Goal: Information Seeking & Learning: Learn about a topic

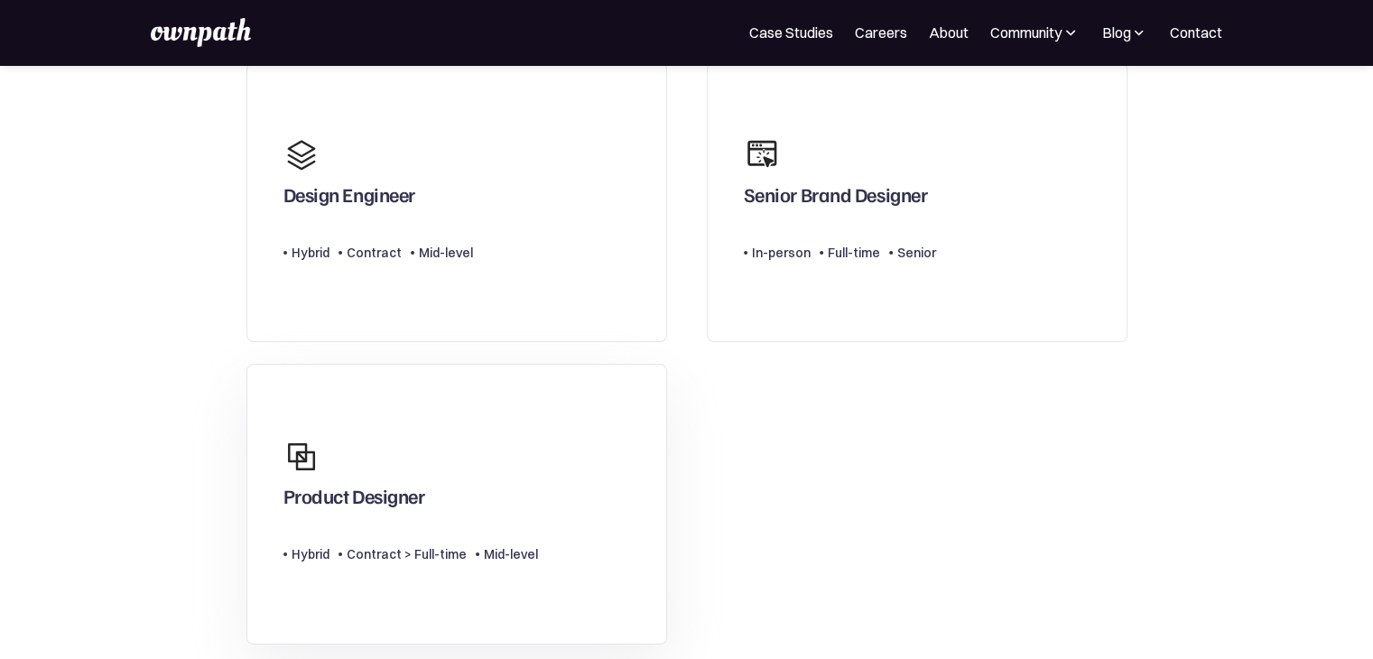
scroll to position [158, 0]
click at [745, 205] on div "Senior Brand Designer" at bounding box center [836, 197] width 184 height 32
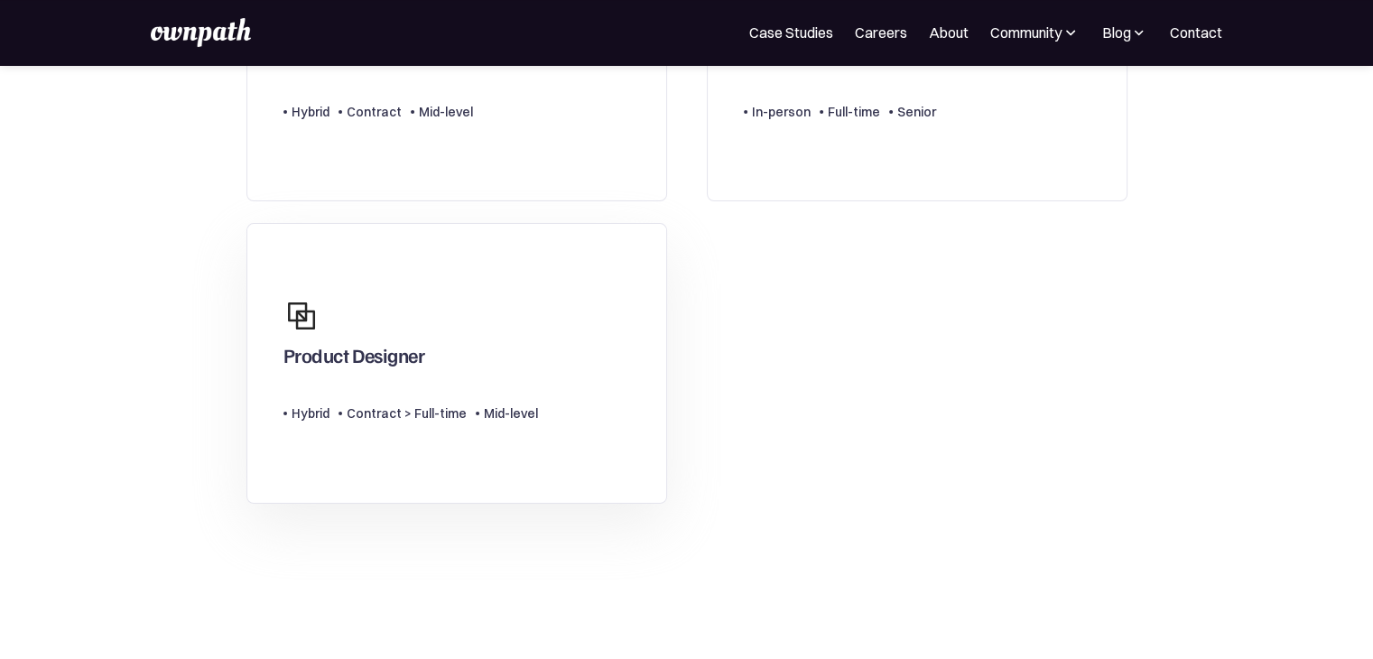
scroll to position [300, 0]
click at [514, 352] on div "Product Designer" at bounding box center [410, 330] width 255 height 87
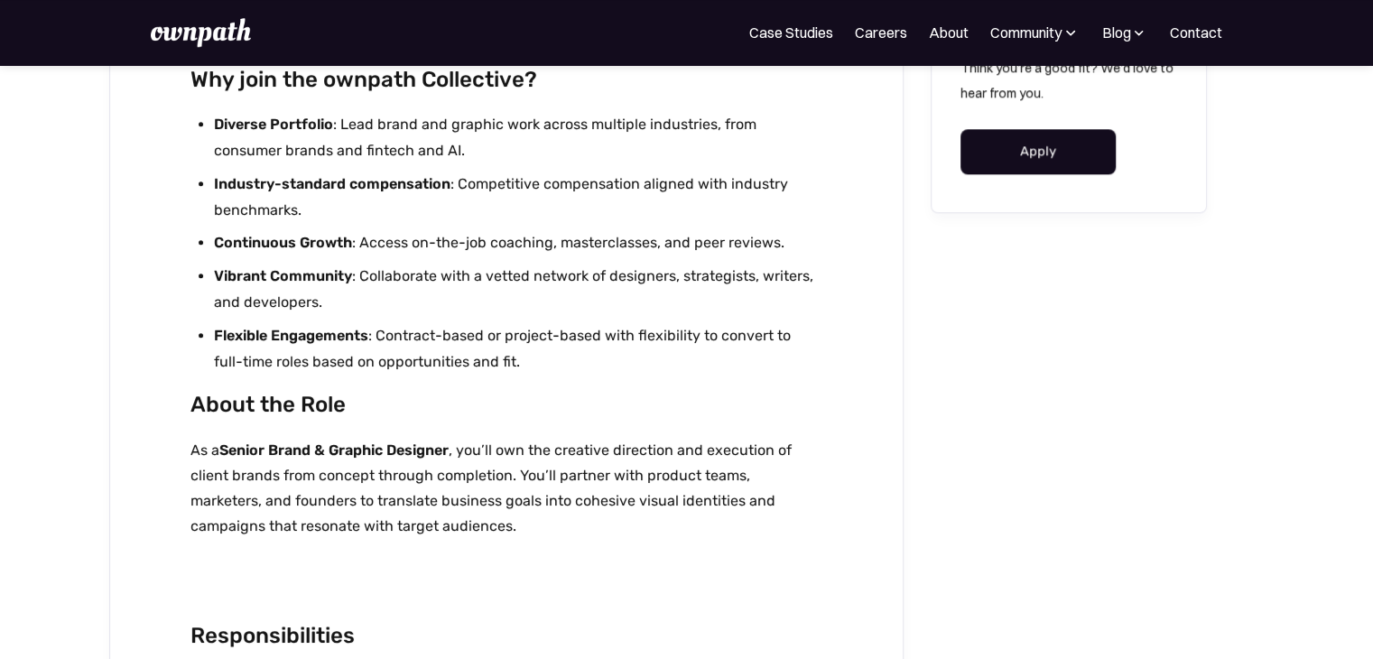
scroll to position [1926, 0]
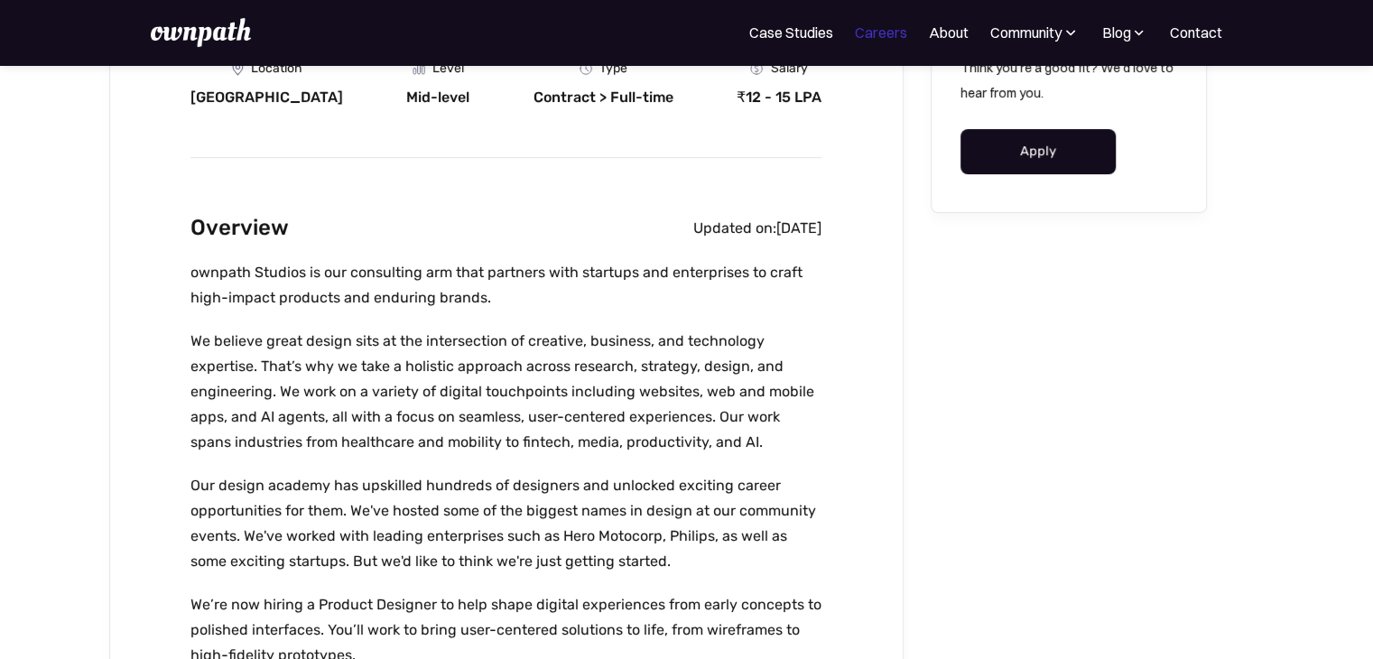
scroll to position [343, 0]
